Goal: Find contact information: Obtain details needed to contact an individual or organization

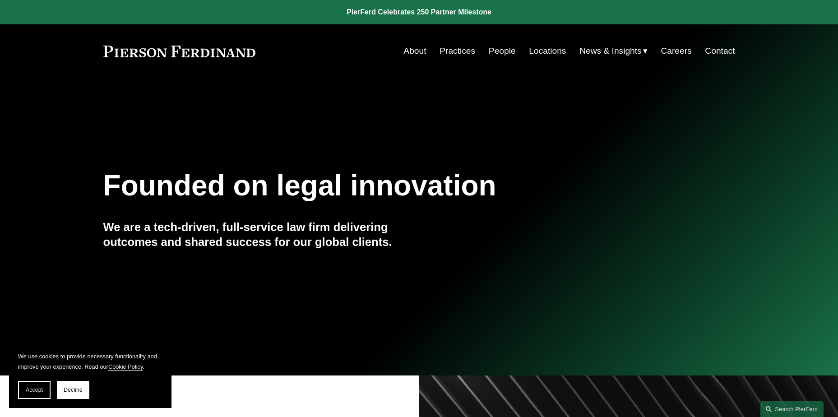
click at [444, 53] on link "Practices" at bounding box center [457, 50] width 36 height 17
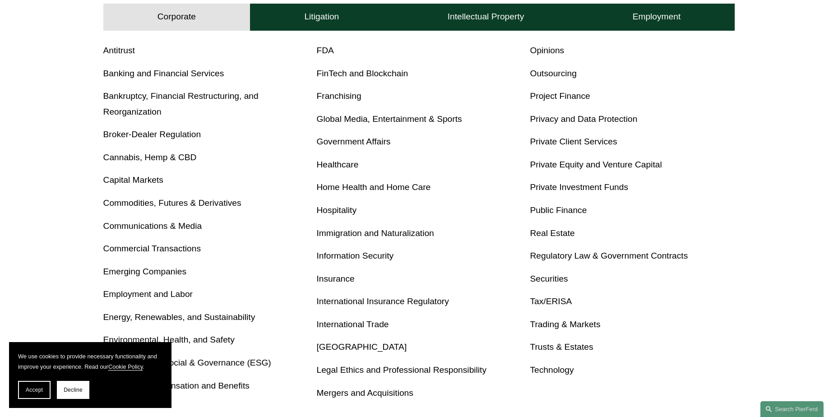
scroll to position [361, 0]
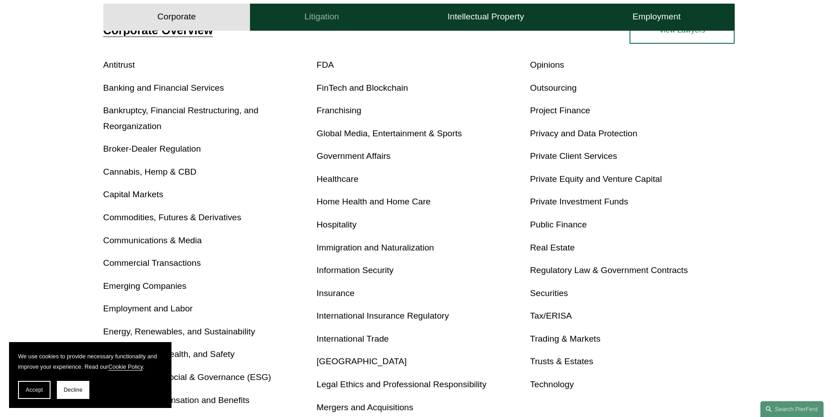
click at [355, 15] on button "Litigation" at bounding box center [321, 17] width 143 height 27
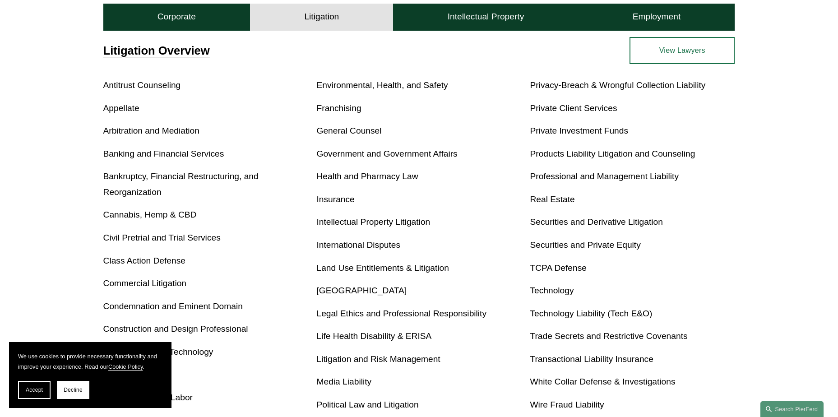
scroll to position [333, 0]
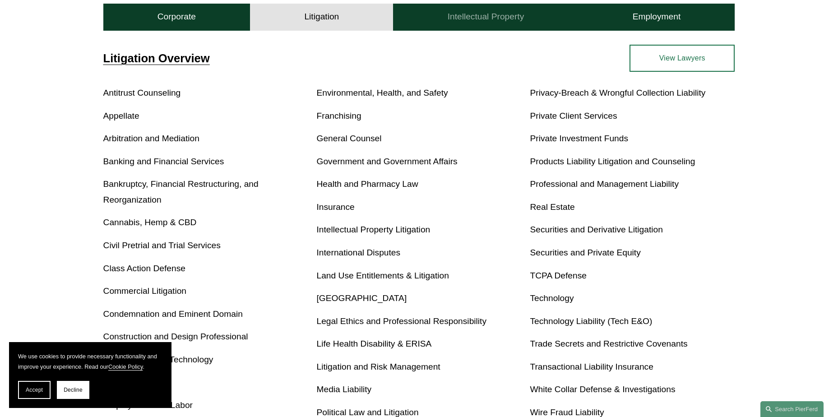
click at [468, 23] on button "Intellectual Property" at bounding box center [485, 17] width 185 height 27
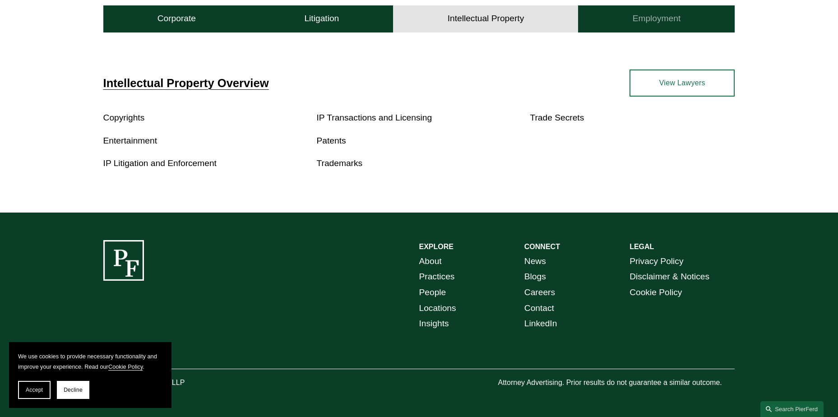
click at [635, 8] on button "Employment" at bounding box center [656, 18] width 157 height 27
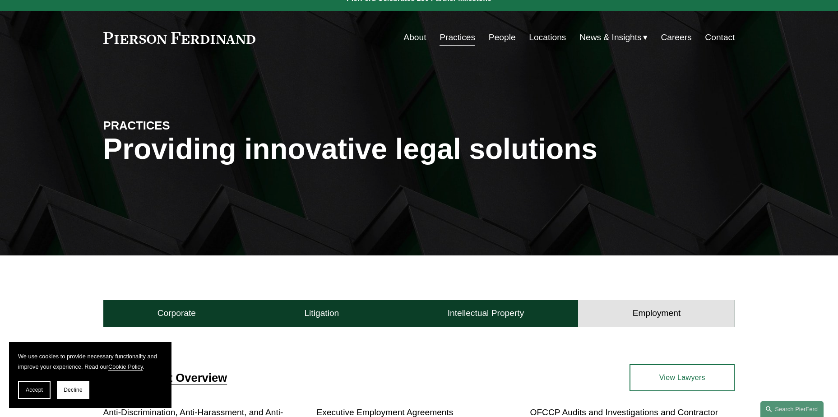
scroll to position [0, 0]
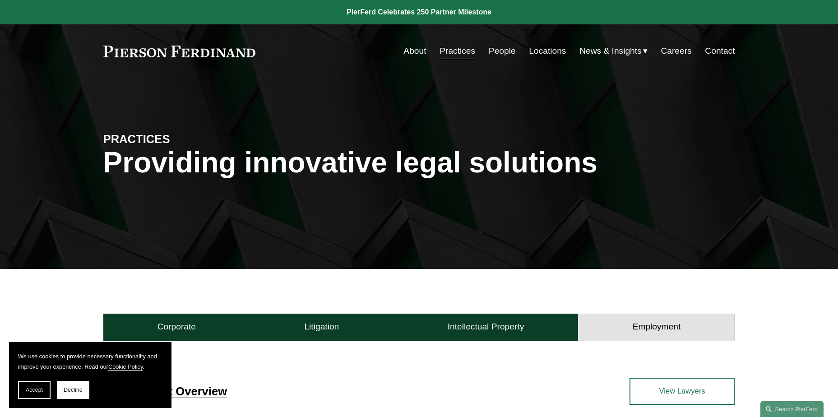
click at [219, 42] on div "Skip to Content About Practices People Locations" at bounding box center [419, 50] width 838 height 53
click at [166, 70] on div "Skip to Content About Practices People Locations" at bounding box center [419, 50] width 838 height 53
click at [180, 47] on link at bounding box center [179, 52] width 153 height 12
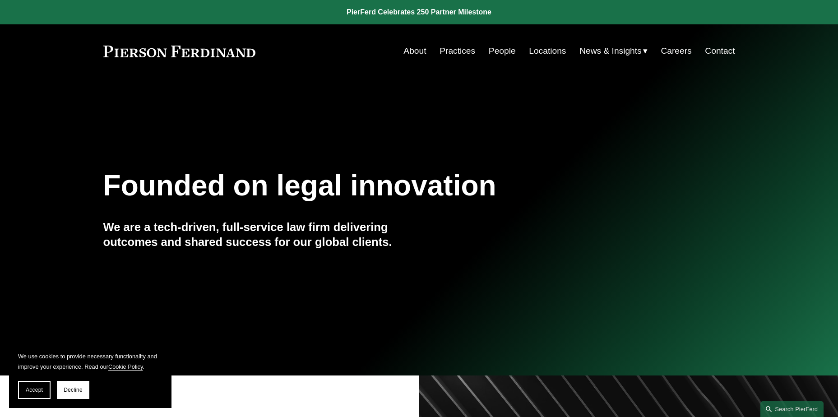
click at [330, 233] on h4 "We are a tech-driven, full-service law firm delivering outcomes and shared succ…" at bounding box center [261, 234] width 316 height 29
click at [711, 50] on link "Contact" at bounding box center [720, 50] width 30 height 17
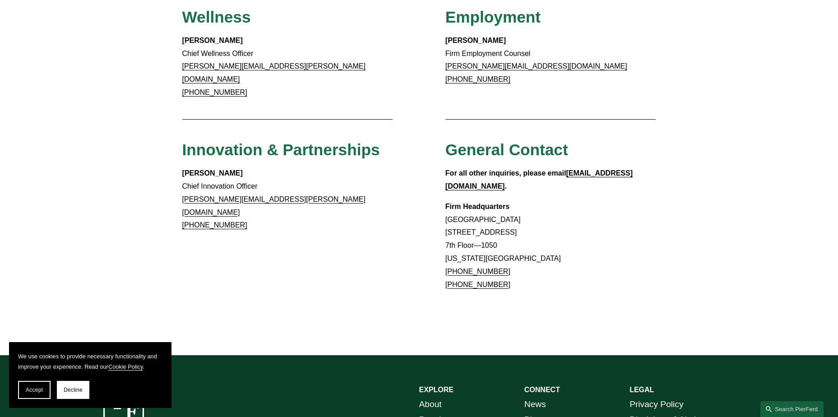
scroll to position [833, 0]
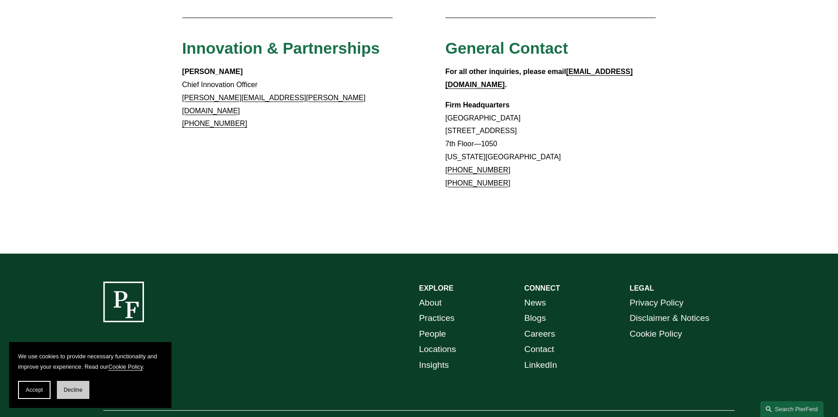
click at [88, 387] on button "Decline" at bounding box center [73, 390] width 32 height 18
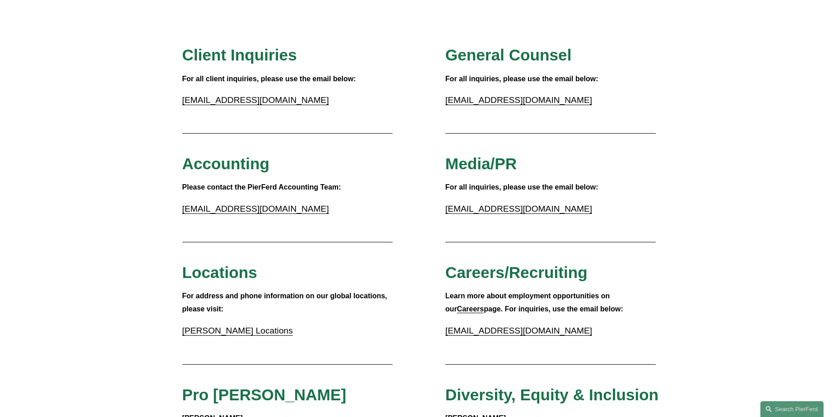
scroll to position [0, 0]
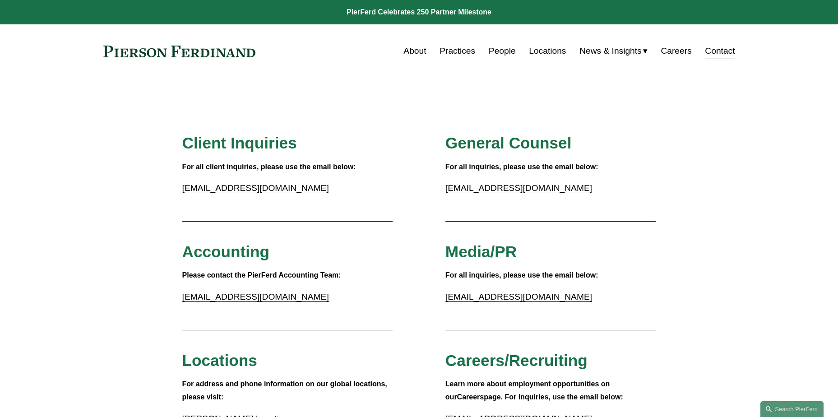
click at [203, 49] on link at bounding box center [179, 52] width 153 height 12
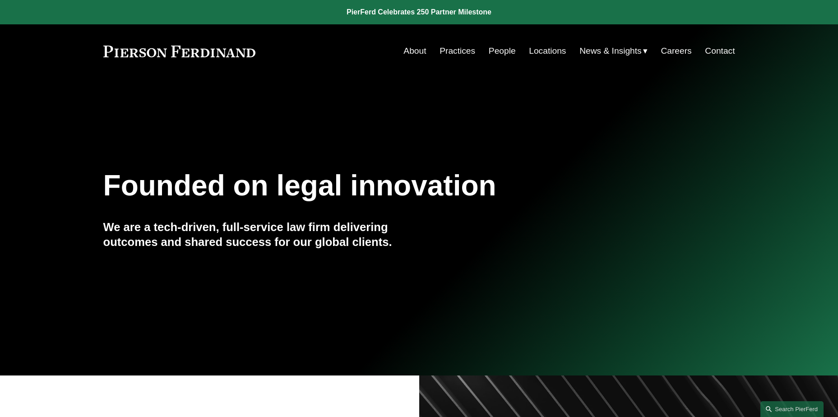
click at [437, 12] on link at bounding box center [419, 12] width 838 height 24
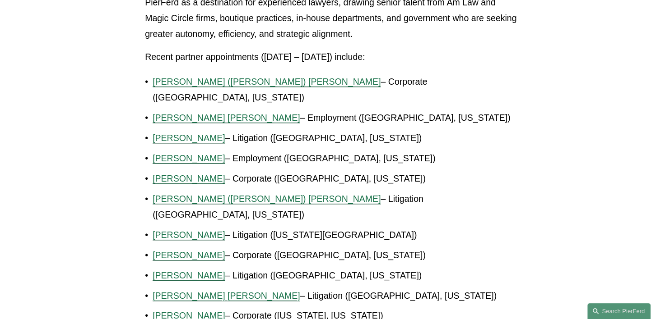
scroll to position [523, 0]
